Goal: Task Accomplishment & Management: Use online tool/utility

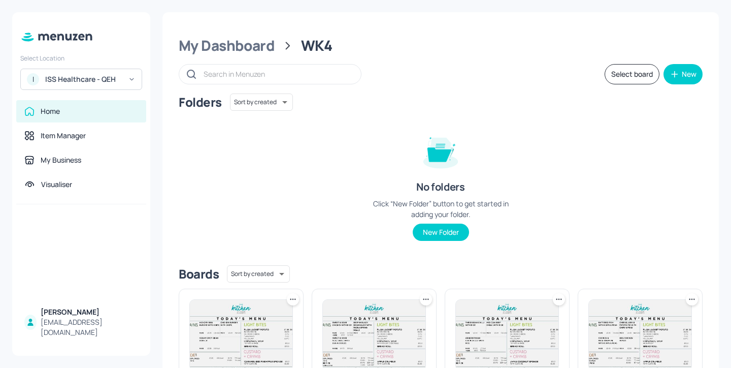
click at [68, 77] on div "ISS Healthcare - QEH" at bounding box center [83, 79] width 77 height 10
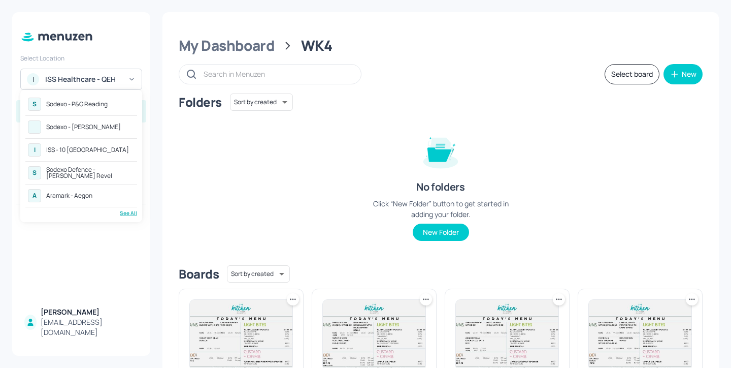
click at [114, 197] on div "A Aramark - Aegon" at bounding box center [81, 195] width 112 height 18
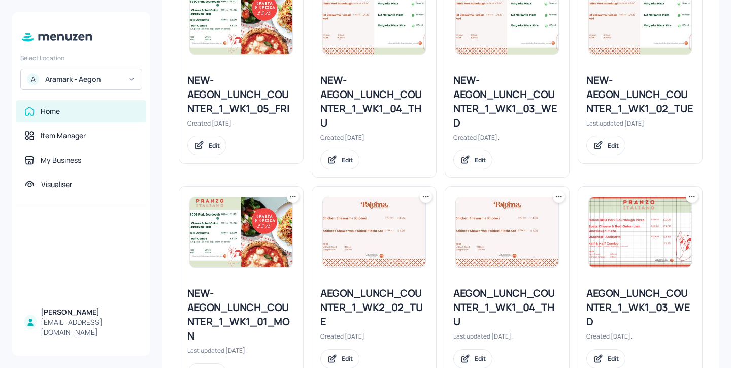
scroll to position [312, 0]
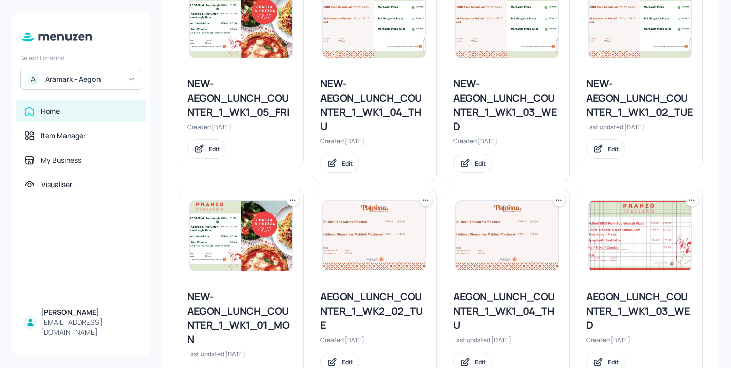
click at [515, 110] on div "NEW-AEGON_LUNCH_COUNTER_1_WK1_03_WED" at bounding box center [507, 105] width 108 height 57
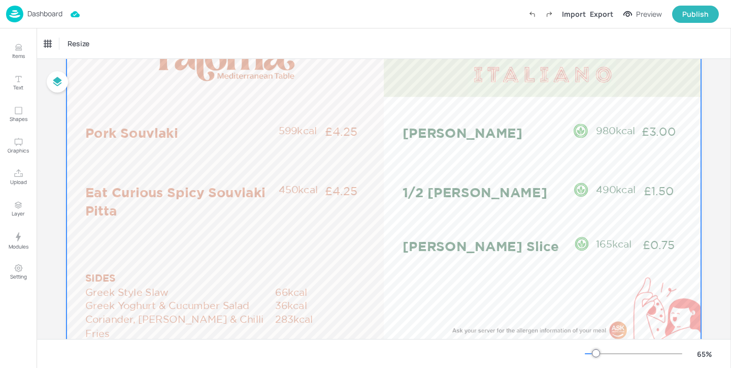
scroll to position [72, 0]
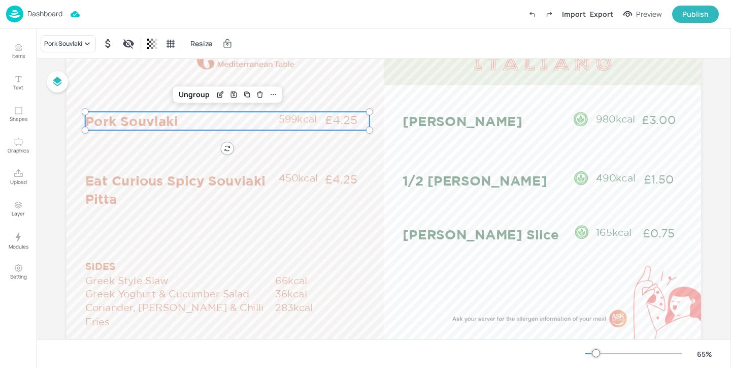
click at [242, 120] on p "Pork Souvlaki" at bounding box center [181, 121] width 192 height 18
click at [217, 95] on icon "Edit Item" at bounding box center [220, 94] width 9 height 8
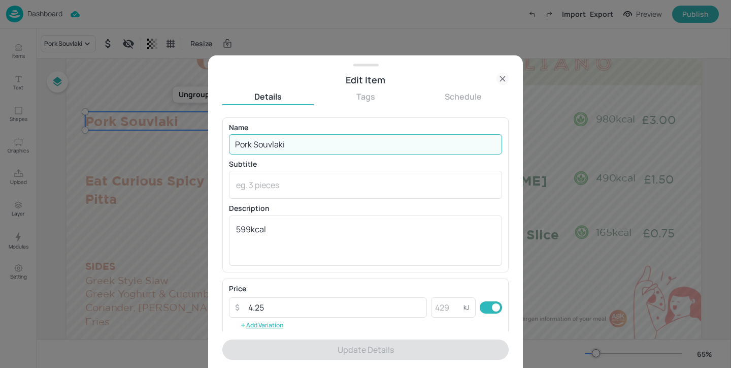
click at [295, 146] on input "Pork Souvlaki" at bounding box center [365, 144] width 273 height 20
click at [504, 80] on icon at bounding box center [502, 78] width 5 height 5
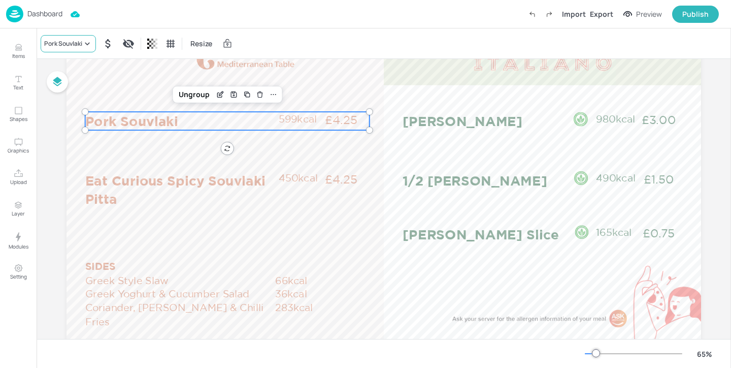
click at [70, 41] on div "Pork Souvlaki" at bounding box center [63, 43] width 38 height 9
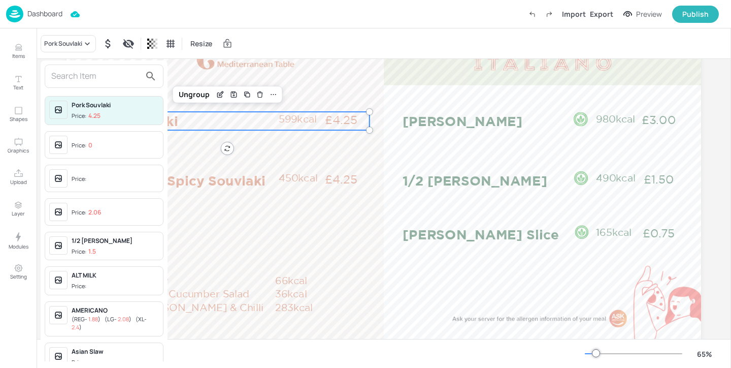
click at [83, 82] on input "text" at bounding box center [95, 76] width 89 height 16
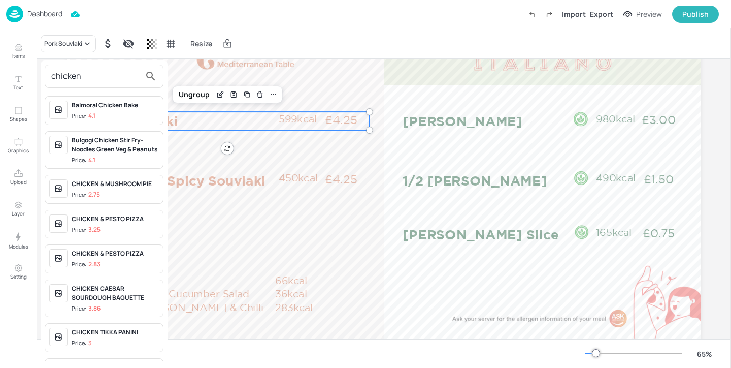
type input "chicken"
click at [221, 94] on div at bounding box center [365, 184] width 731 height 368
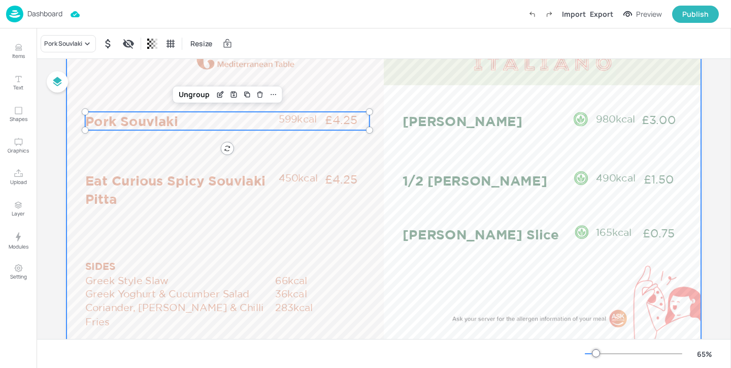
click at [262, 140] on div at bounding box center [384, 197] width 635 height 357
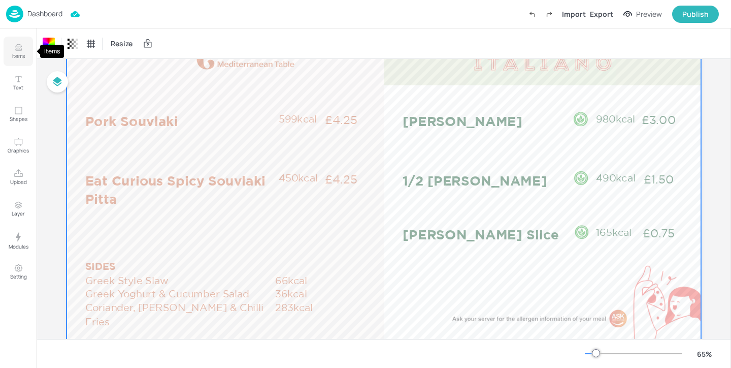
click at [21, 50] on icon "Items" at bounding box center [18, 49] width 6 height 1
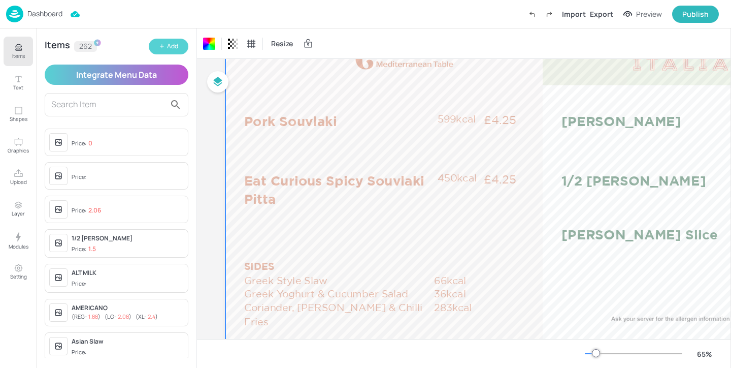
click at [171, 41] on button "Add" at bounding box center [169, 47] width 40 height 16
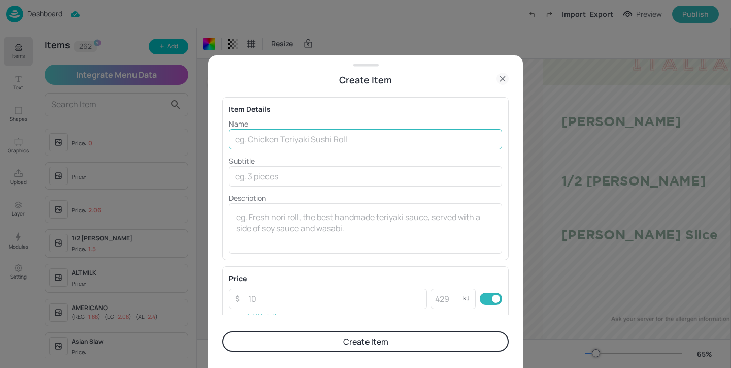
click at [260, 135] on input "text" at bounding box center [365, 139] width 273 height 20
type input "Chicken Pita"
click at [504, 75] on icon at bounding box center [503, 79] width 12 height 12
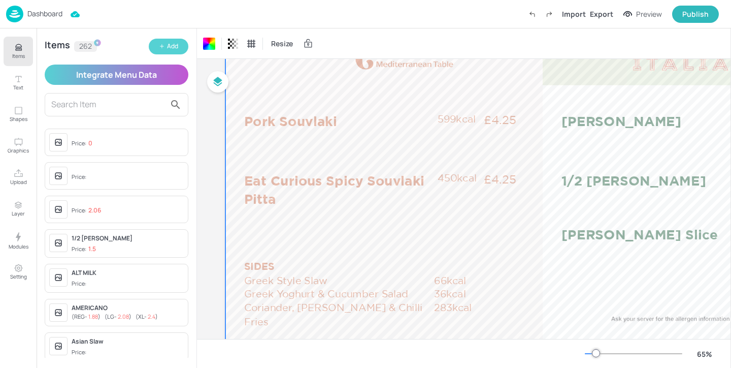
click at [168, 46] on div "Add" at bounding box center [172, 47] width 11 height 10
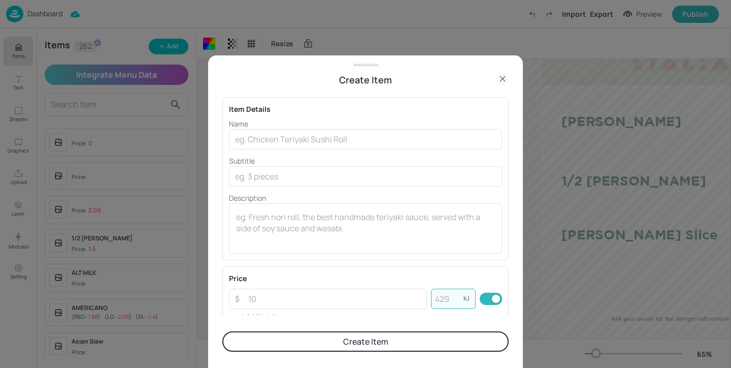
click at [454, 295] on input "number" at bounding box center [447, 298] width 32 height 20
click at [307, 247] on div "x ​" at bounding box center [365, 228] width 273 height 50
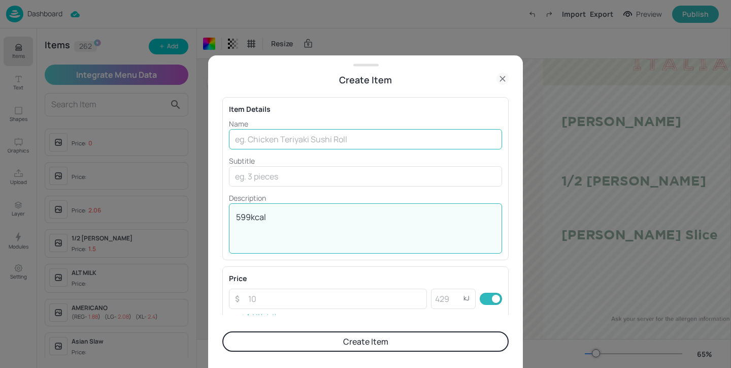
type textarea "599kcal"
click at [360, 142] on input "text" at bounding box center [365, 139] width 273 height 20
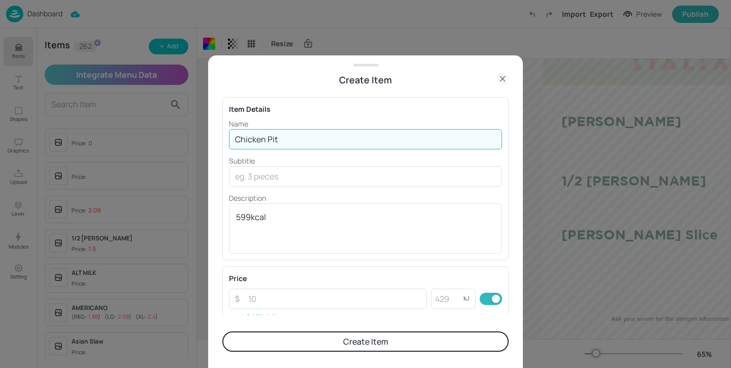
type input "Chicken Pita"
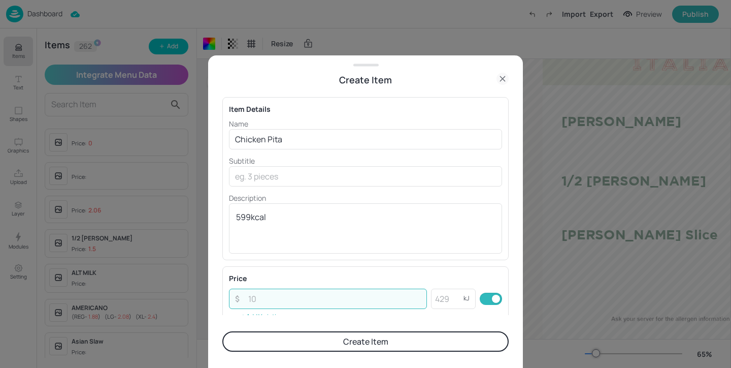
click at [310, 302] on input "number" at bounding box center [334, 298] width 185 height 20
type input "4.45"
click at [315, 341] on button "Create Item" at bounding box center [365, 341] width 286 height 20
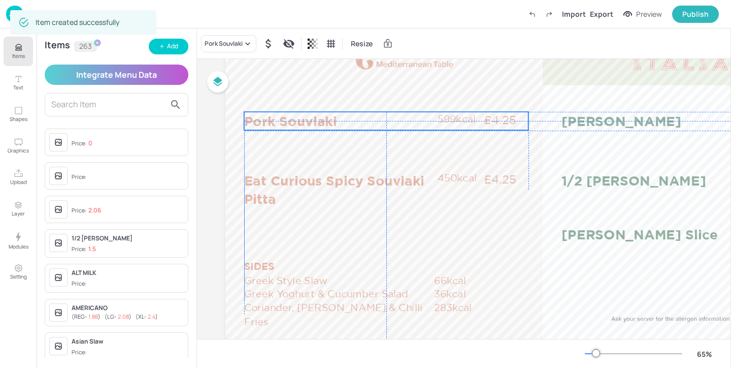
click at [301, 115] on p "Pork Souvlaki" at bounding box center [340, 121] width 192 height 18
click at [240, 49] on div "Pork Souvlaki" at bounding box center [228, 43] width 55 height 17
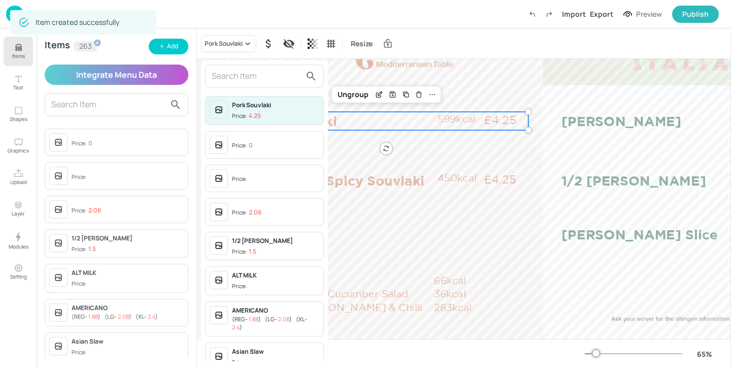
click at [235, 74] on input "text" at bounding box center [256, 76] width 89 height 16
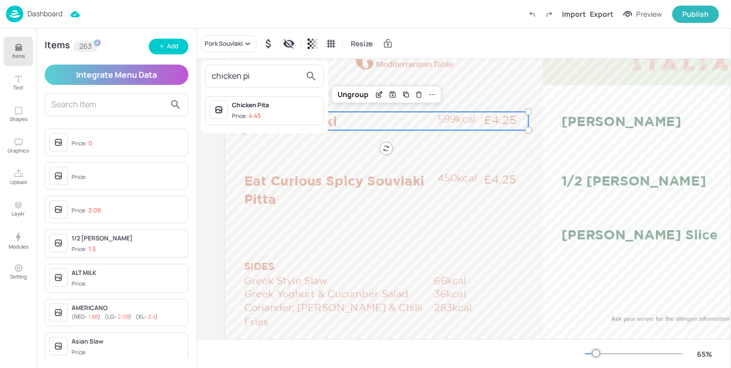
type input "chicken pi"
click at [256, 107] on div "Chicken Pita" at bounding box center [275, 105] width 87 height 9
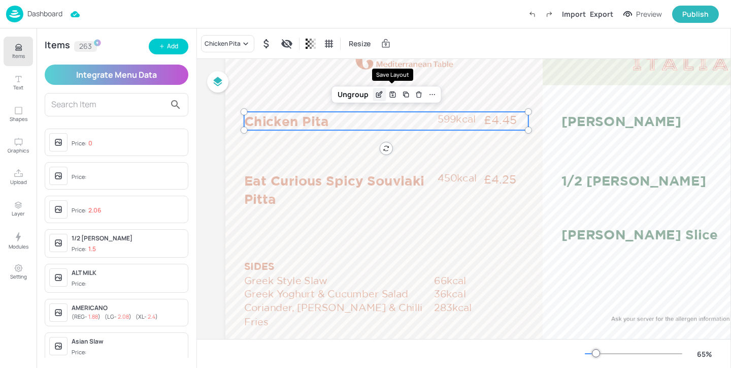
click at [383, 95] on div "Edit Item" at bounding box center [379, 94] width 13 height 13
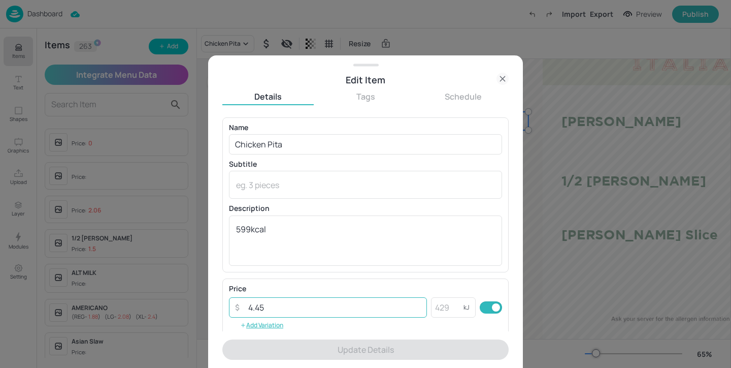
click at [262, 306] on input "4.45" at bounding box center [334, 307] width 185 height 20
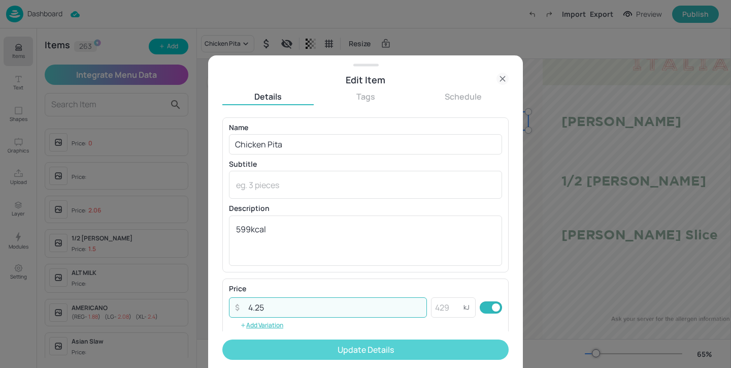
type input "4.25"
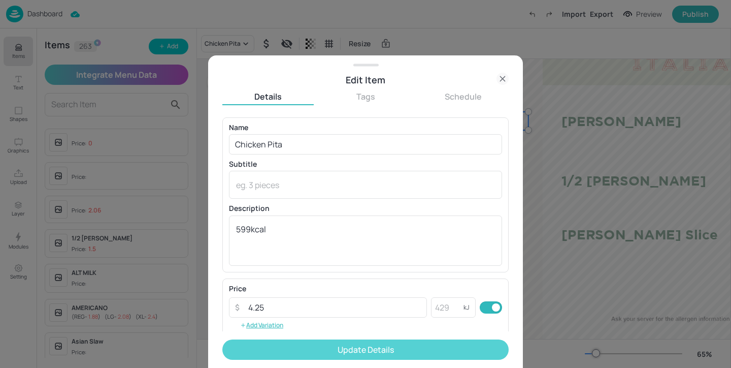
click at [299, 347] on button "Update Details" at bounding box center [365, 349] width 286 height 20
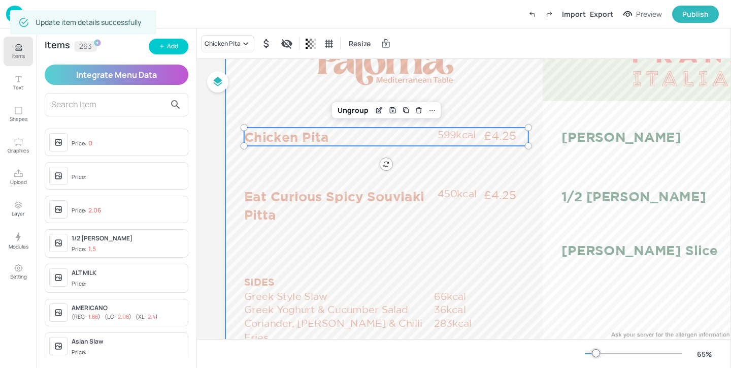
scroll to position [91, 0]
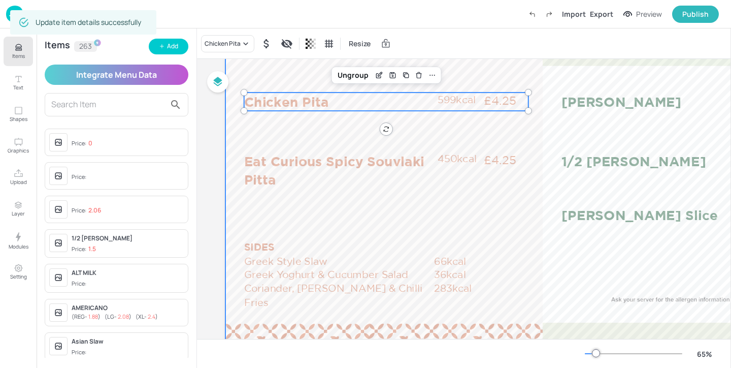
click at [504, 199] on div at bounding box center [542, 178] width 635 height 357
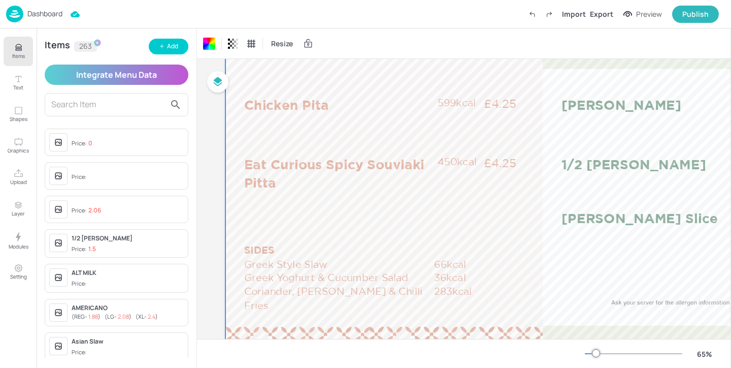
scroll to position [0, 0]
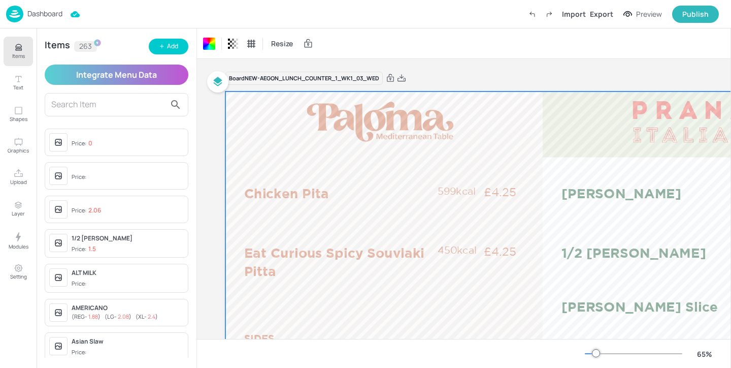
click at [604, 22] on div "Import Export Preview Publish" at bounding box center [622, 14] width 196 height 17
click at [605, 19] on div "Export" at bounding box center [601, 14] width 23 height 11
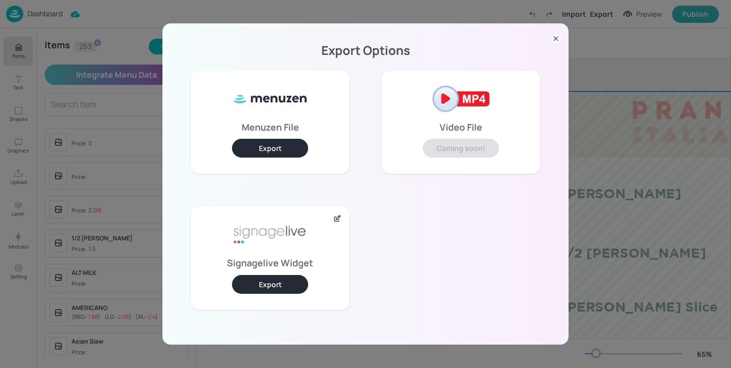
click at [273, 275] on button "Export" at bounding box center [270, 284] width 76 height 19
